Goal: Transaction & Acquisition: Download file/media

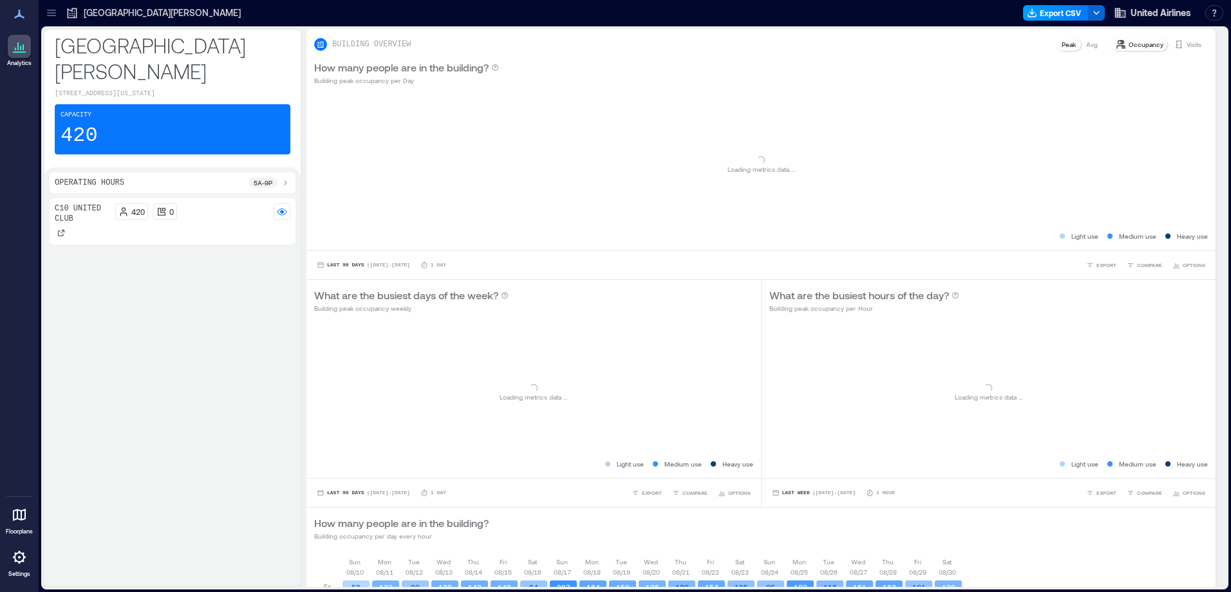
click at [1060, 11] on button "Export CSV" at bounding box center [1056, 12] width 66 height 15
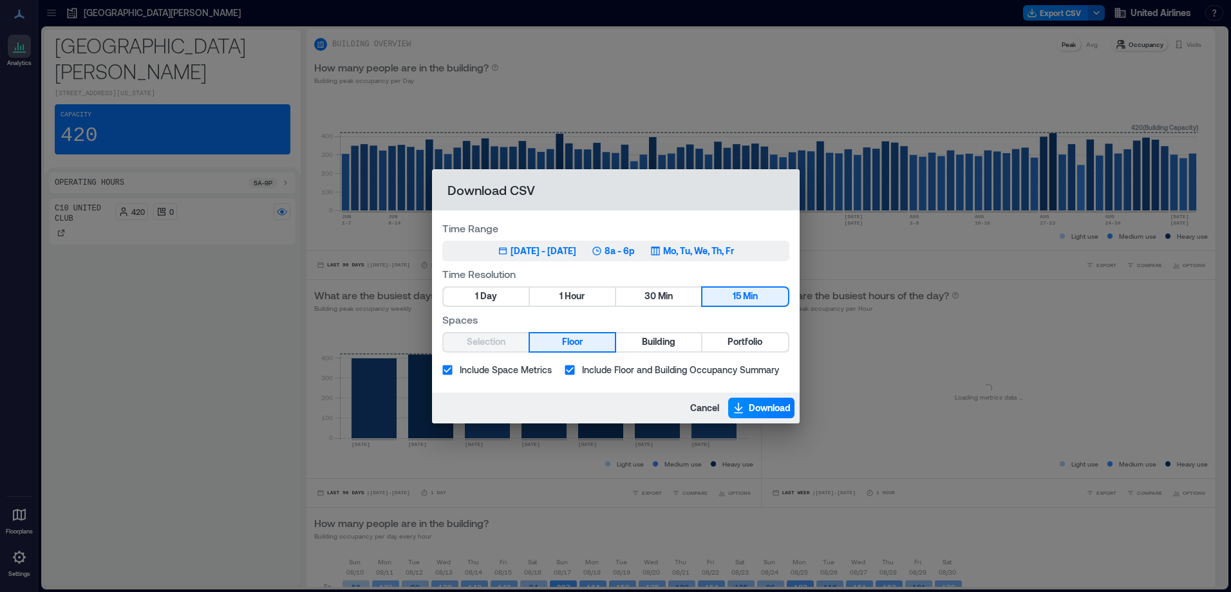
click at [533, 252] on div "[DATE] - [DATE]" at bounding box center [544, 251] width 66 height 13
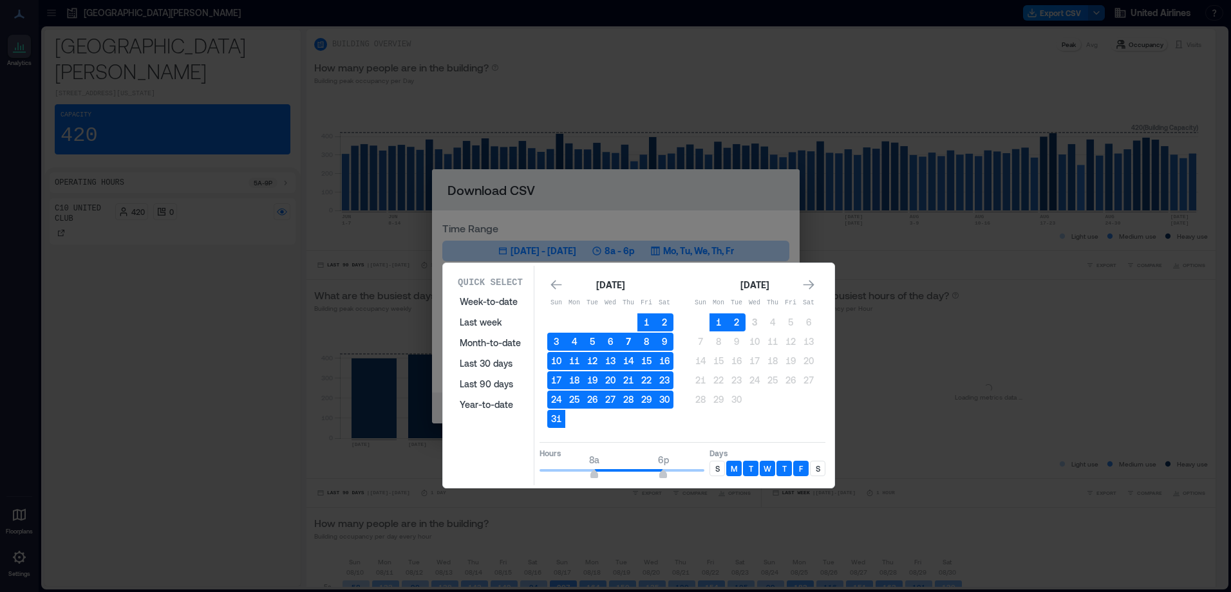
click at [629, 336] on button "7" at bounding box center [628, 342] width 18 height 18
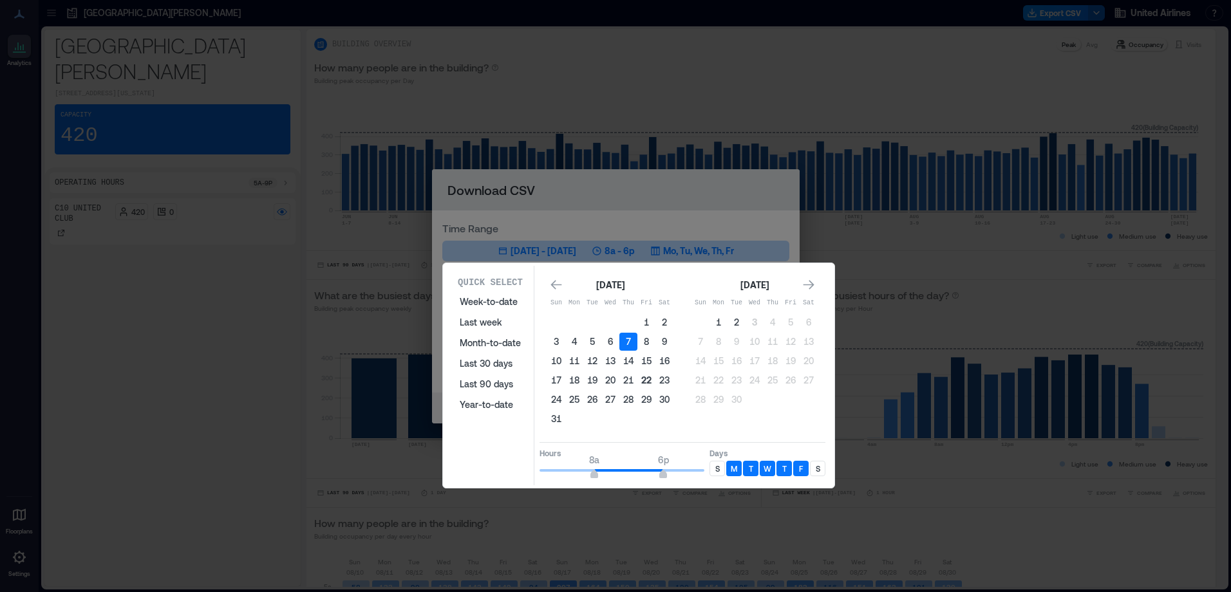
click at [645, 383] on button "22" at bounding box center [647, 381] width 18 height 18
click at [822, 467] on div "S" at bounding box center [817, 468] width 15 height 15
click at [720, 465] on div "S" at bounding box center [717, 468] width 15 height 15
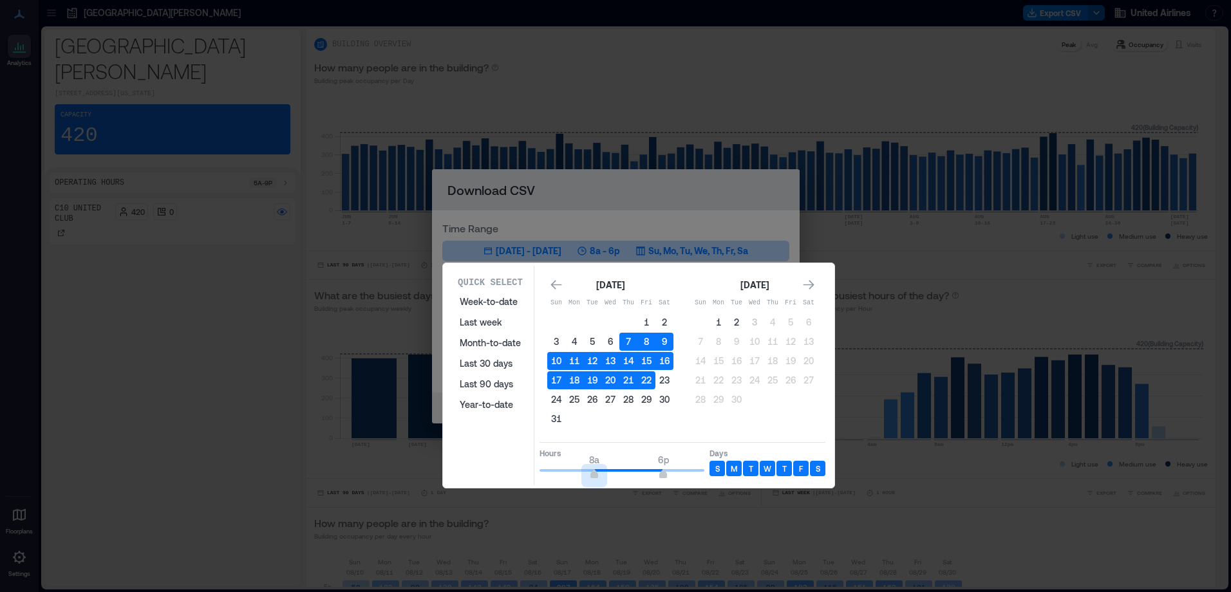
type input "*"
drag, startPoint x: 594, startPoint y: 469, endPoint x: 541, endPoint y: 469, distance: 53.4
click at [541, 469] on span "12a 6p" at bounding box center [622, 470] width 165 height 19
type input "**"
drag, startPoint x: 666, startPoint y: 477, endPoint x: 697, endPoint y: 480, distance: 30.4
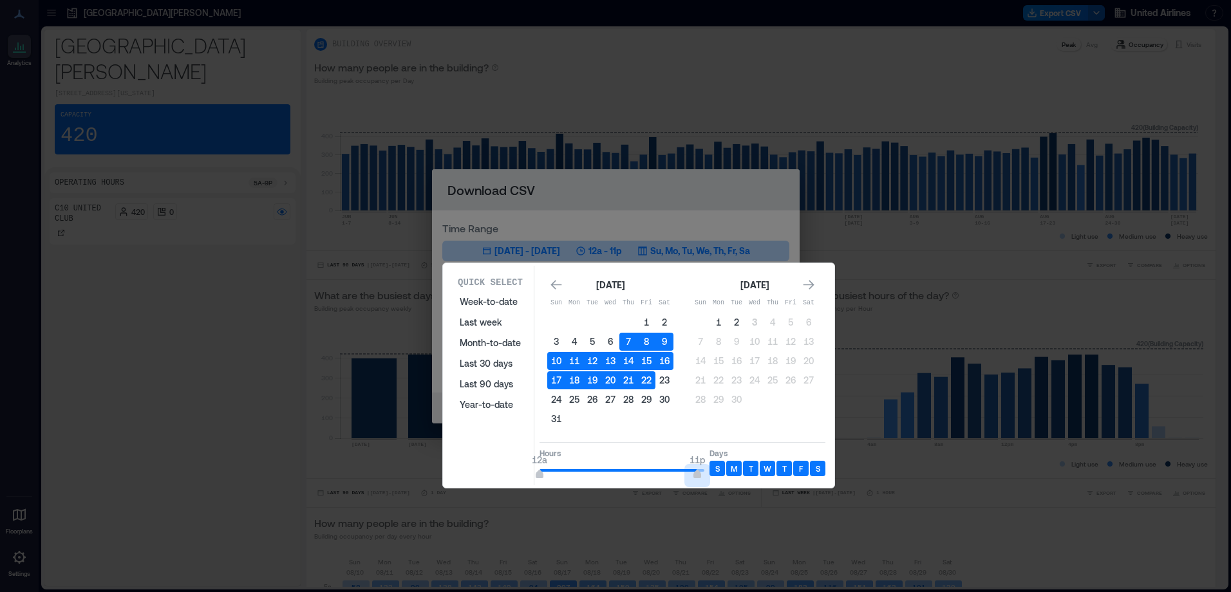
click at [697, 480] on div "Quick Select Week-to-date Last week Month-to-date Last 30 days Last 90 days Yea…" at bounding box center [639, 376] width 384 height 220
type input "*"
drag, startPoint x: 539, startPoint y: 477, endPoint x: 571, endPoint y: 477, distance: 32.2
click at [571, 477] on span "5a" at bounding box center [574, 475] width 8 height 5
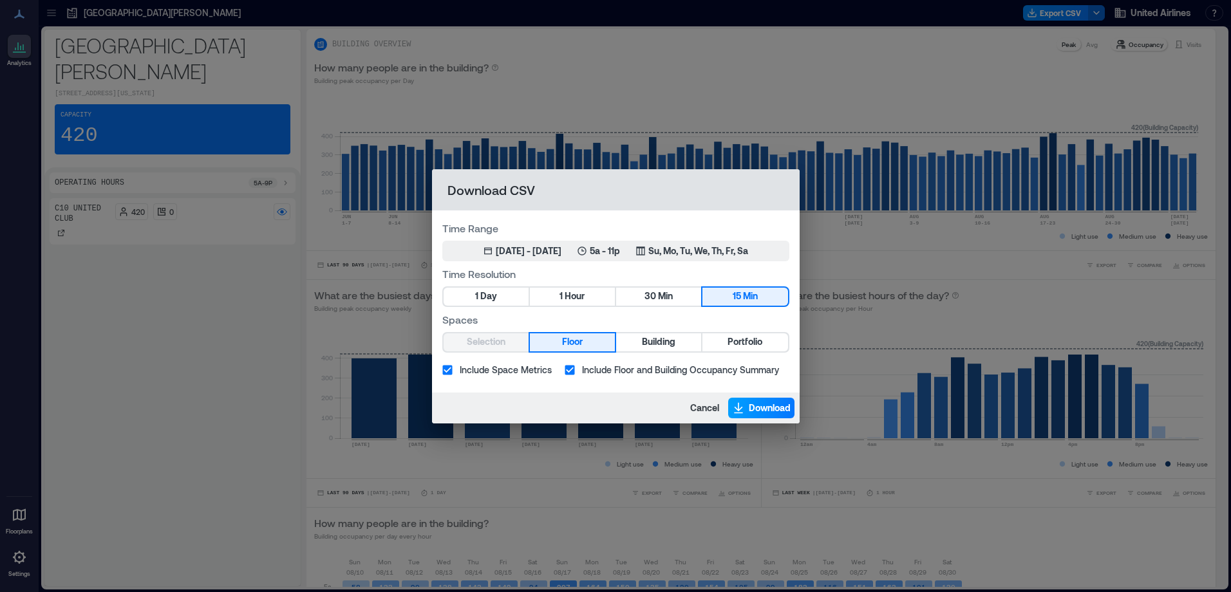
click at [772, 408] on span "Download" at bounding box center [770, 408] width 42 height 13
